Goal: Task Accomplishment & Management: Use online tool/utility

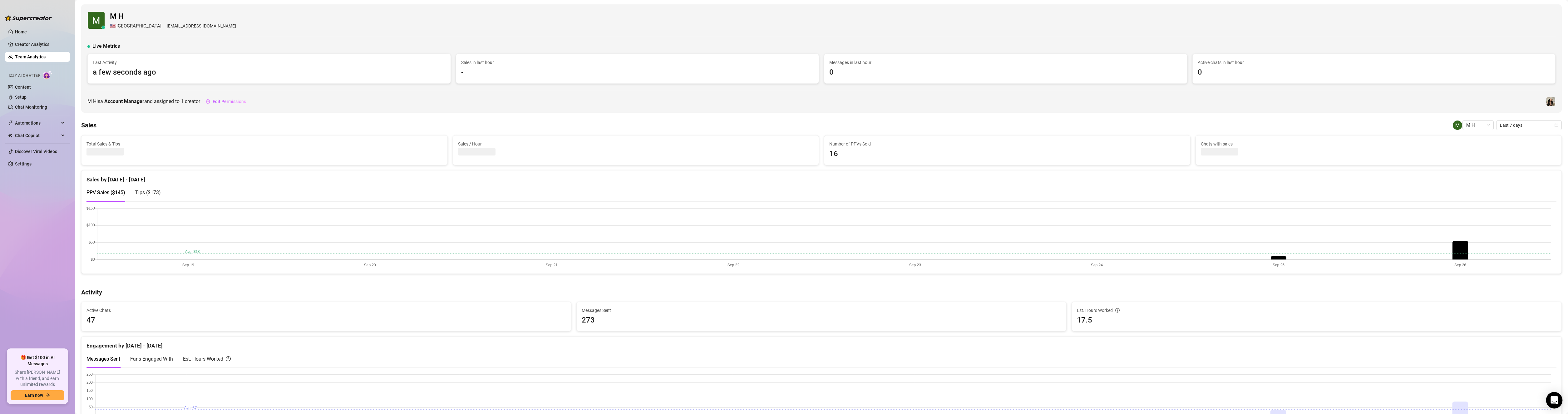
click at [1552, 400] on icon "Open Intercom Messenger" at bounding box center [1554, 400] width 7 height 8
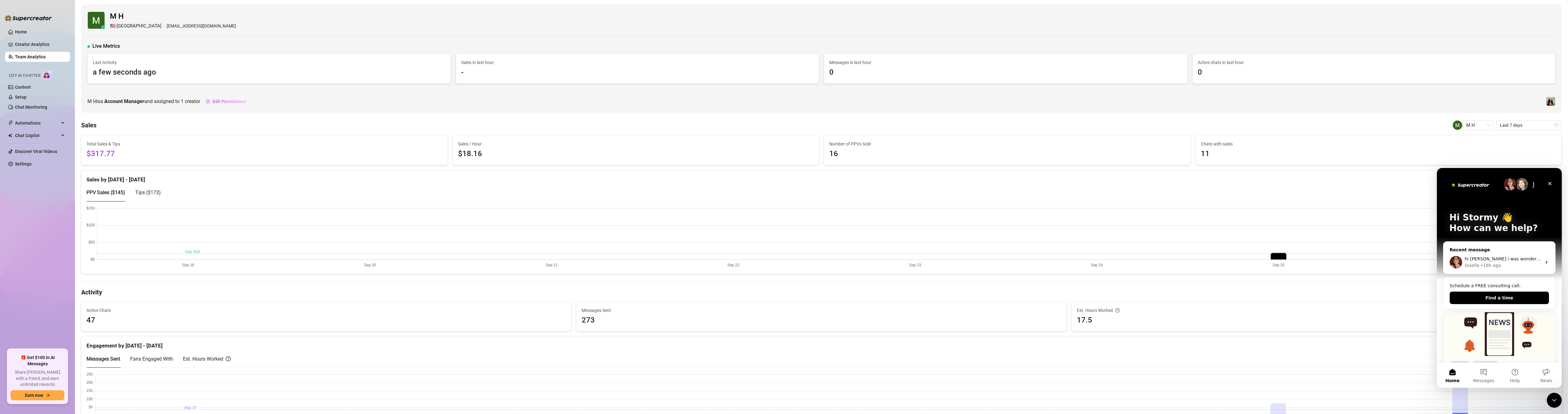
click at [1503, 248] on div "Recent message" at bounding box center [1499, 250] width 99 height 7
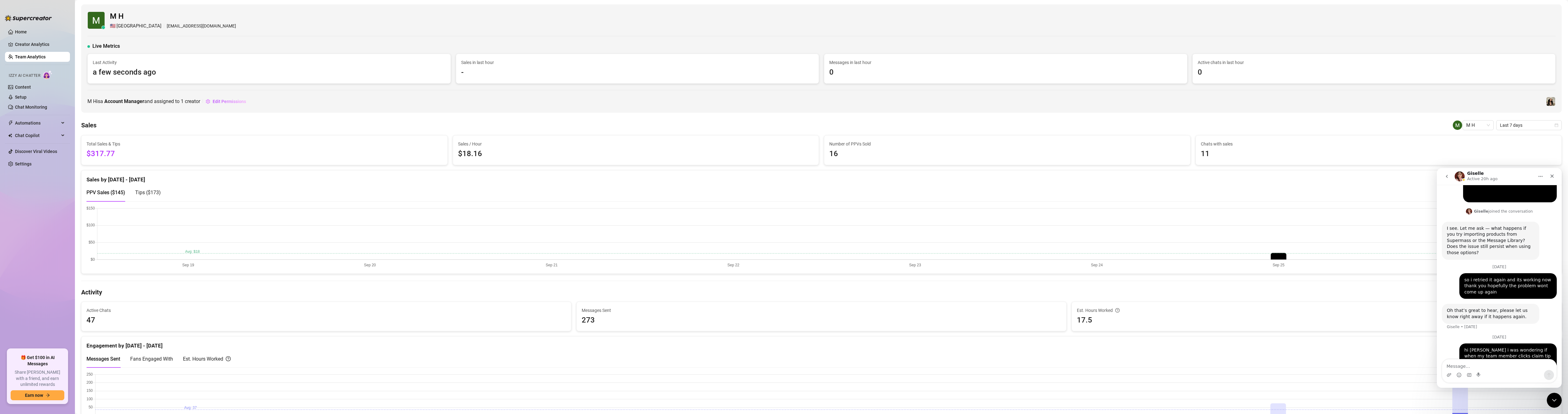
scroll to position [491, 0]
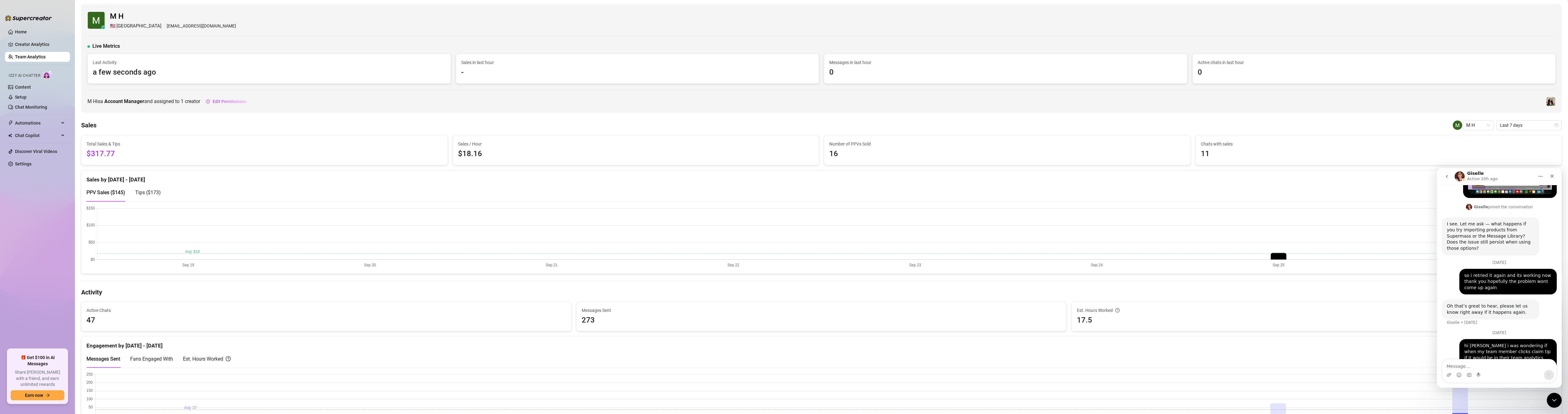
click at [1447, 177] on icon "go back" at bounding box center [1447, 177] width 5 height 5
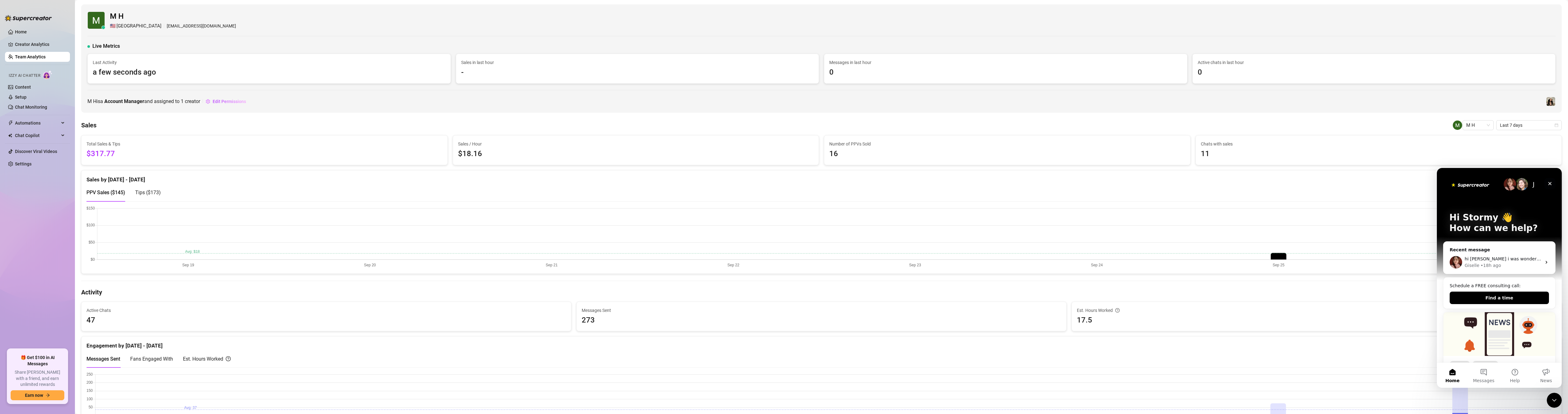
click at [1553, 181] on div "Close" at bounding box center [1550, 183] width 11 height 11
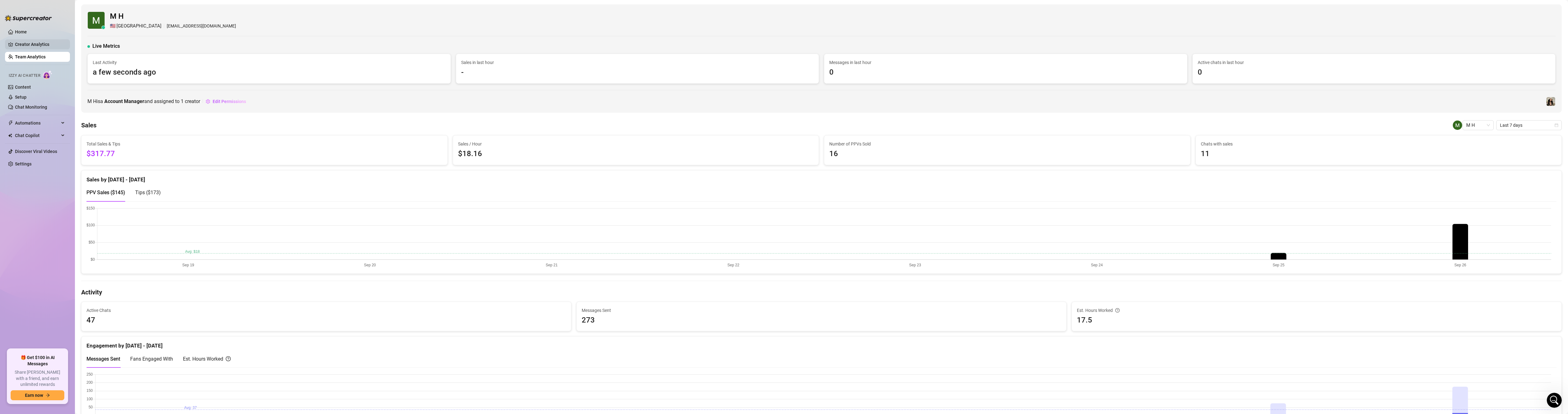
click at [16, 40] on link "Creator Analytics" at bounding box center [40, 44] width 50 height 10
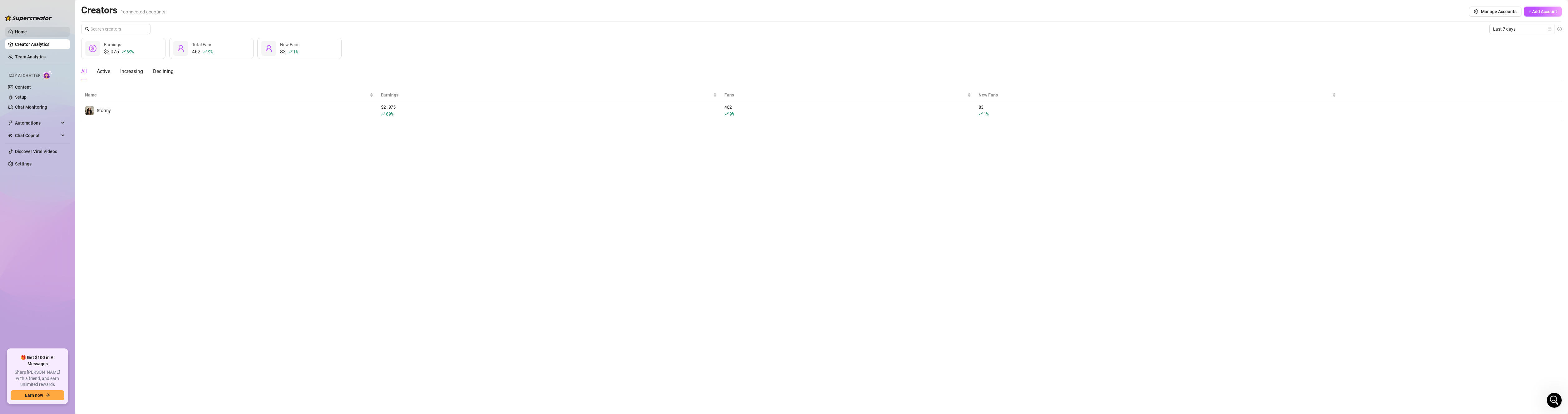
click at [15, 29] on link "Home" at bounding box center [21, 32] width 12 height 5
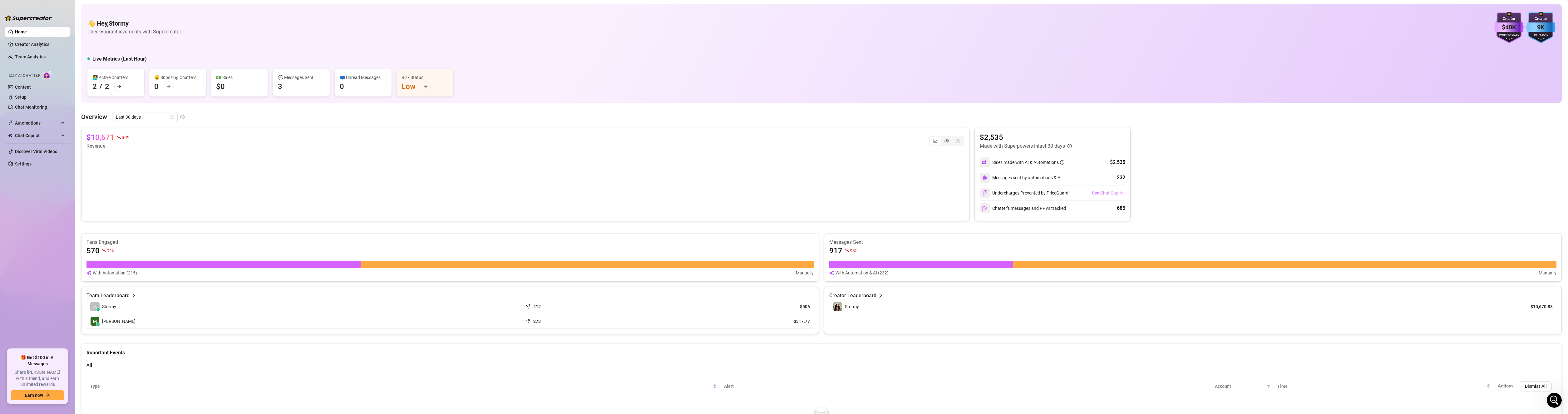
click at [1094, 192] on span "Use Chat Copilot" at bounding box center [1108, 193] width 33 height 5
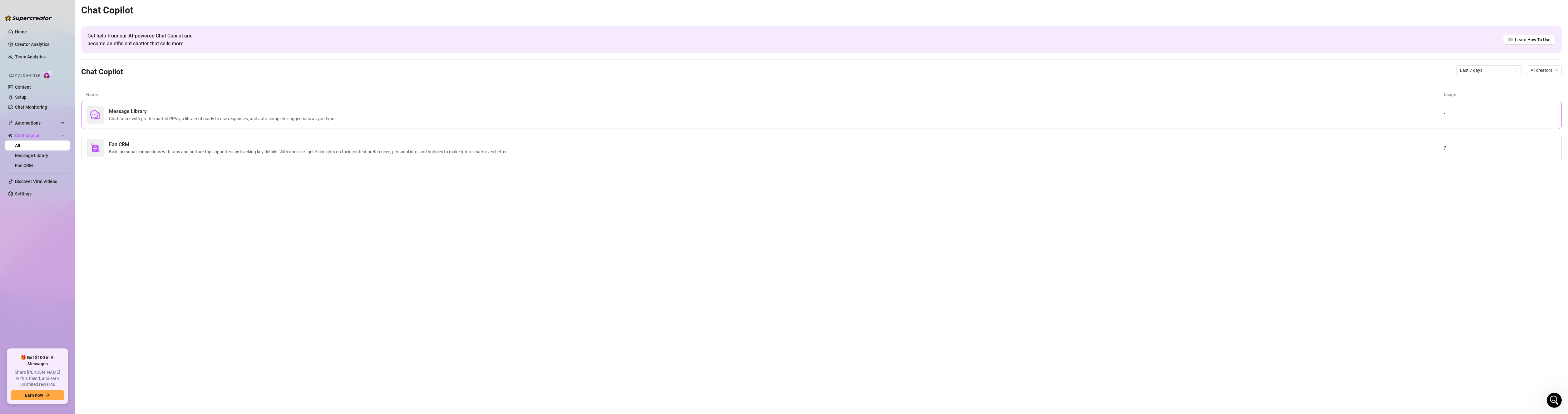
click at [176, 118] on span "Chat faster with pre-formatted PPVs, a library of ready to use responses, and a…" at bounding box center [223, 118] width 229 height 7
click at [124, 159] on div "Fan CRM Build personal connections with fans and nurture top supporters by trac…" at bounding box center [821, 148] width 1480 height 28
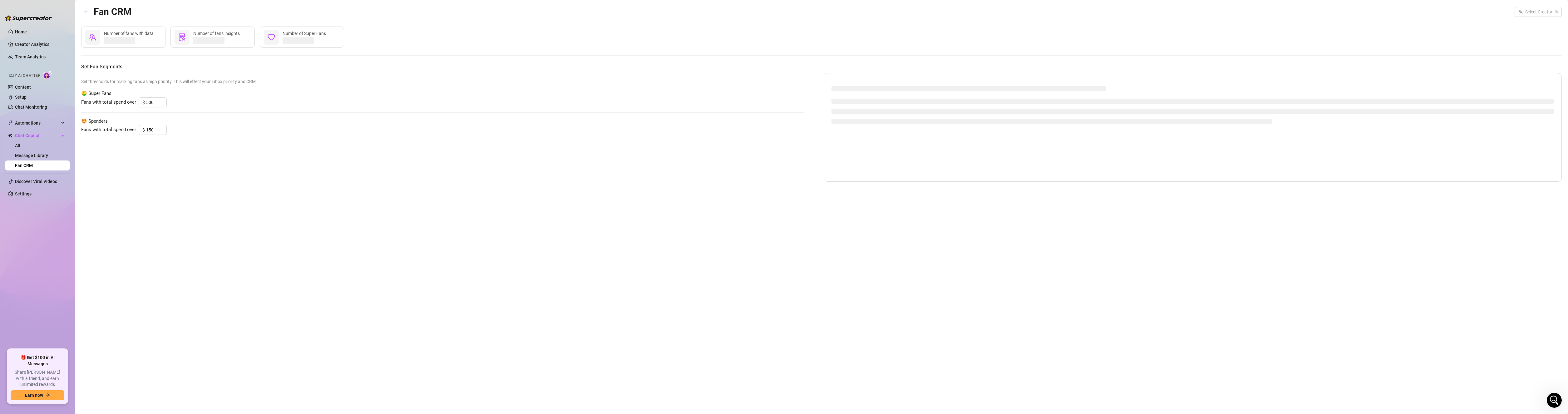
click at [86, 10] on icon "arrow-left" at bounding box center [86, 11] width 4 height 4
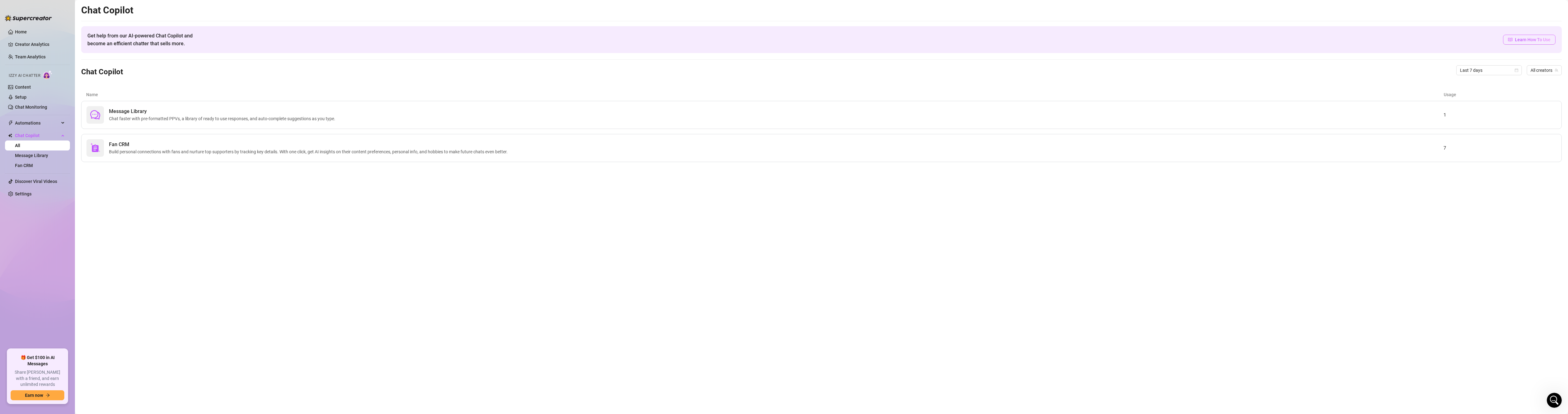
click at [1539, 39] on span "Learn How To Use" at bounding box center [1533, 40] width 35 height 7
click at [169, 150] on span "Build personal connections with fans and nurture top supporters by tracking key…" at bounding box center [309, 152] width 401 height 7
click at [180, 121] on span "Chat faster with pre-formatted PPVs, a library of ready to use responses, and a…" at bounding box center [223, 118] width 229 height 7
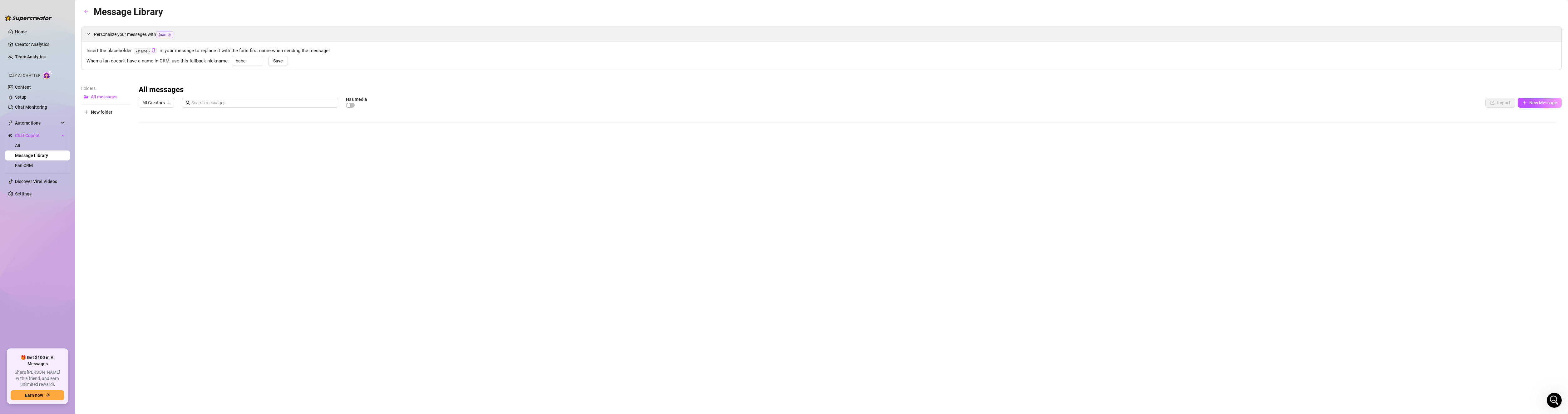
scroll to position [30, 0]
click at [249, 150] on div at bounding box center [850, 180] width 1423 height 139
click at [142, 150] on div at bounding box center [850, 180] width 1423 height 139
click at [285, 301] on div "Message Library Personalize your messages with {name} Insert the placeholder {n…" at bounding box center [821, 200] width 1480 height 391
